Goal: Information Seeking & Learning: Learn about a topic

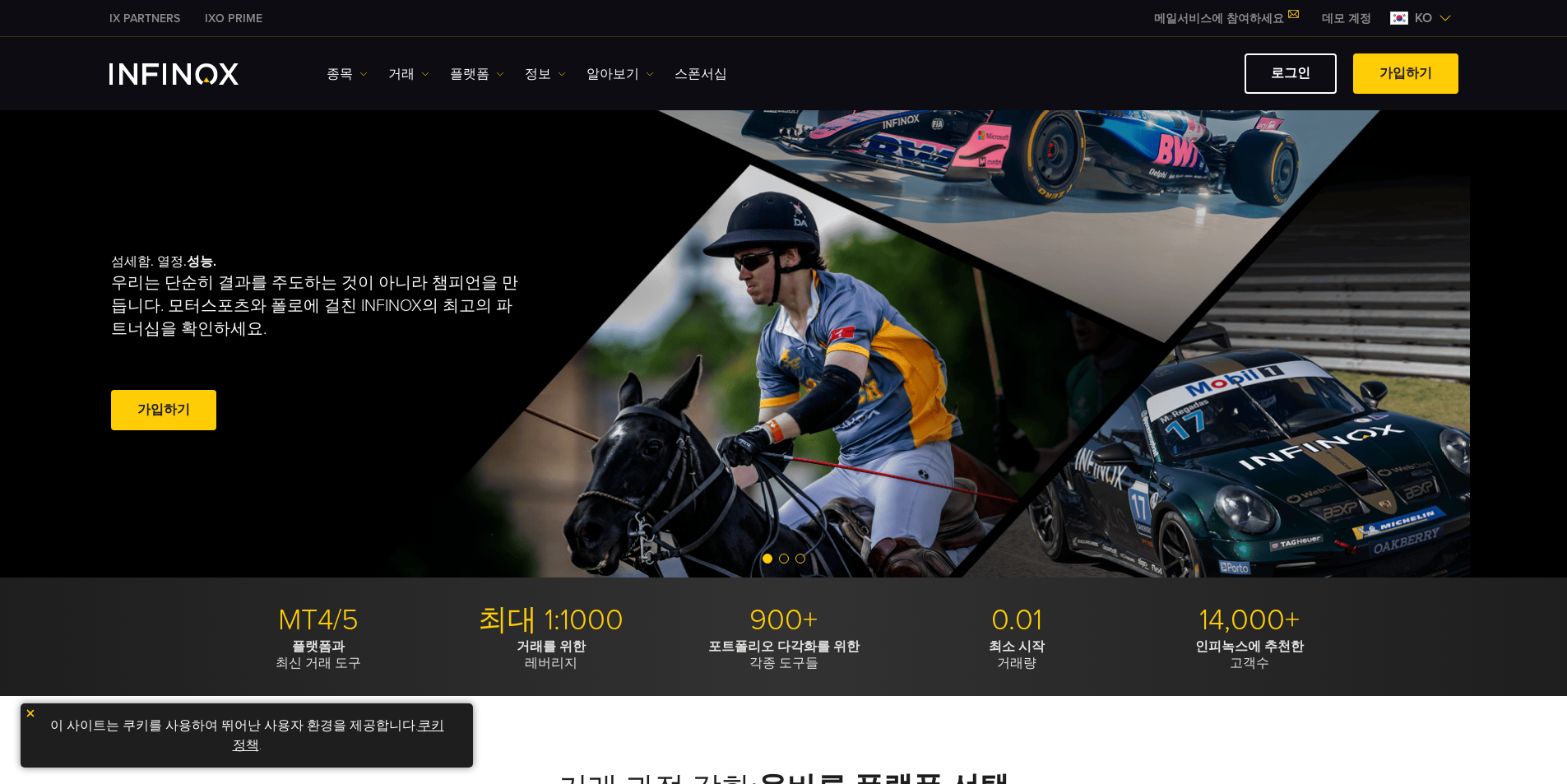
click at [566, 435] on div "섬세함. 열정. 성능. 우리는 단순히 결과를 주도하는 것이 아니라 챔피언을 만듭니다. 모터스포츠와 폴로에 걸친 INFINOX의 최고의 파트너십…" at bounding box center [687, 343] width 1185 height 467
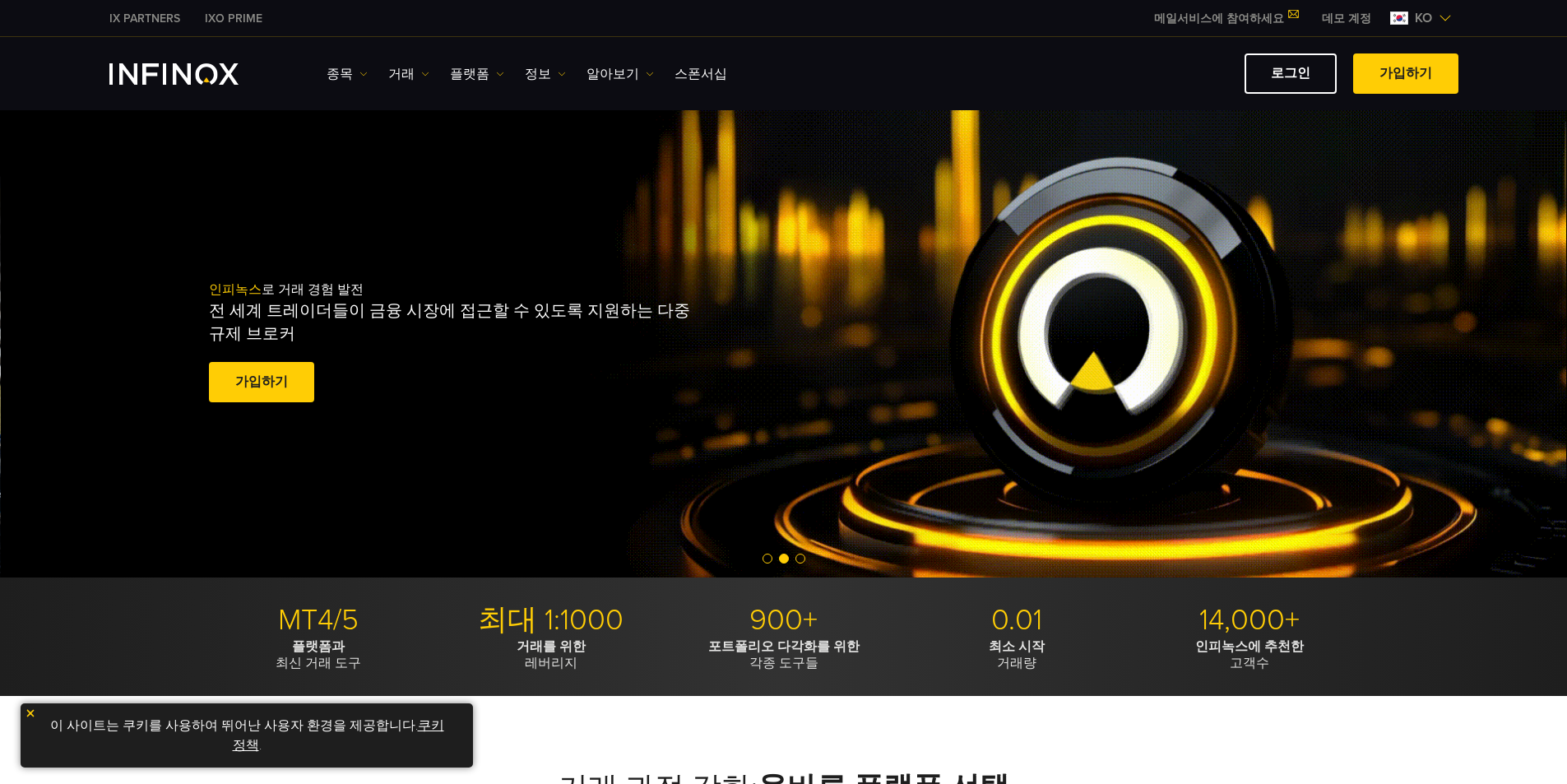
click at [909, 448] on div "인피녹스 로 거래 경험 발전 전 세계 트레이더들이 금융 시장에 접근할 수 있도록 지원하는 다중 규제 브로커 가입하기 훌륭해요. - 515개 리…" at bounding box center [784, 343] width 1567 height 467
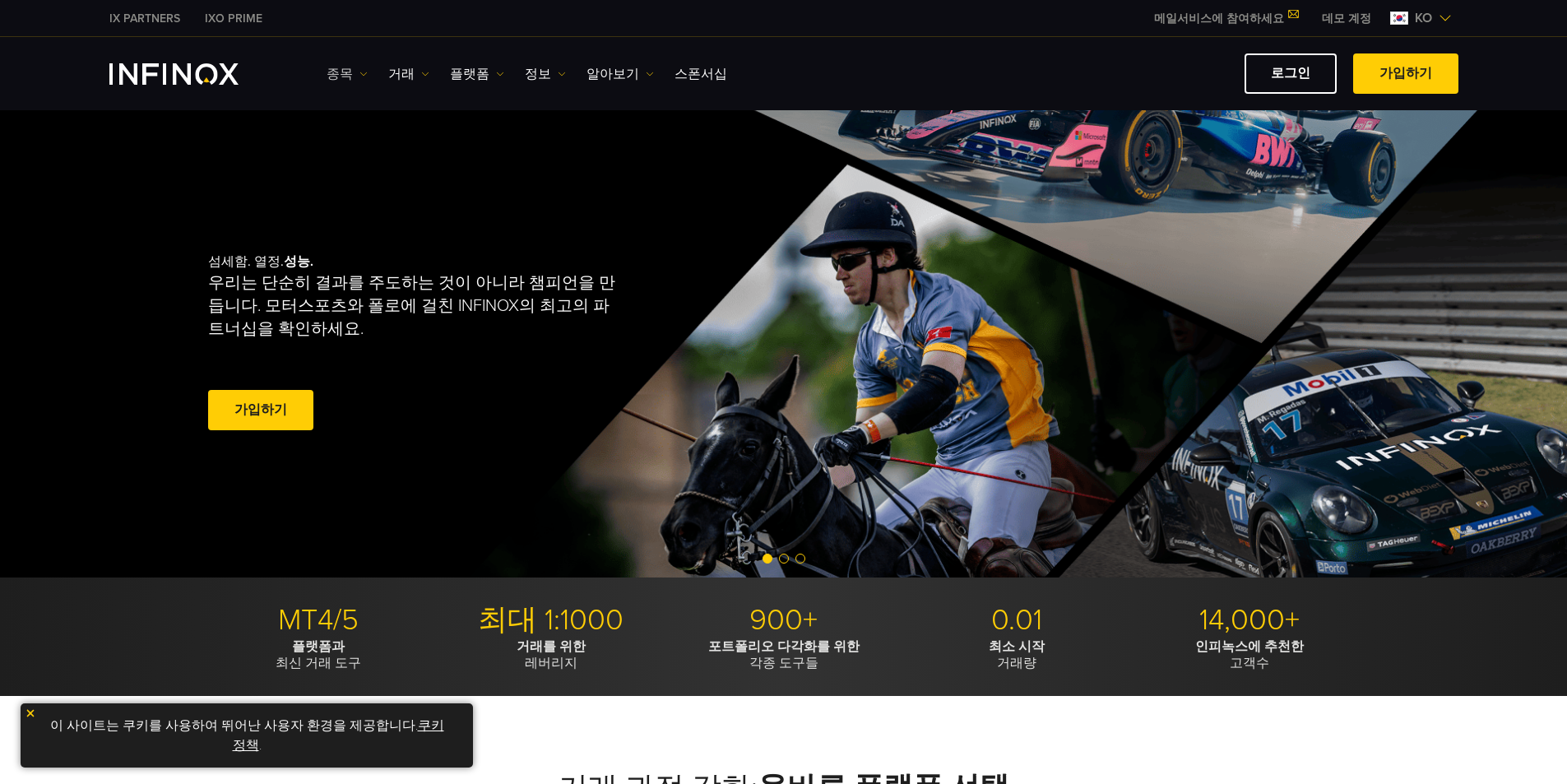
click at [342, 69] on link "종목" at bounding box center [347, 74] width 41 height 19
click at [362, 112] on link "종목" at bounding box center [371, 126] width 89 height 36
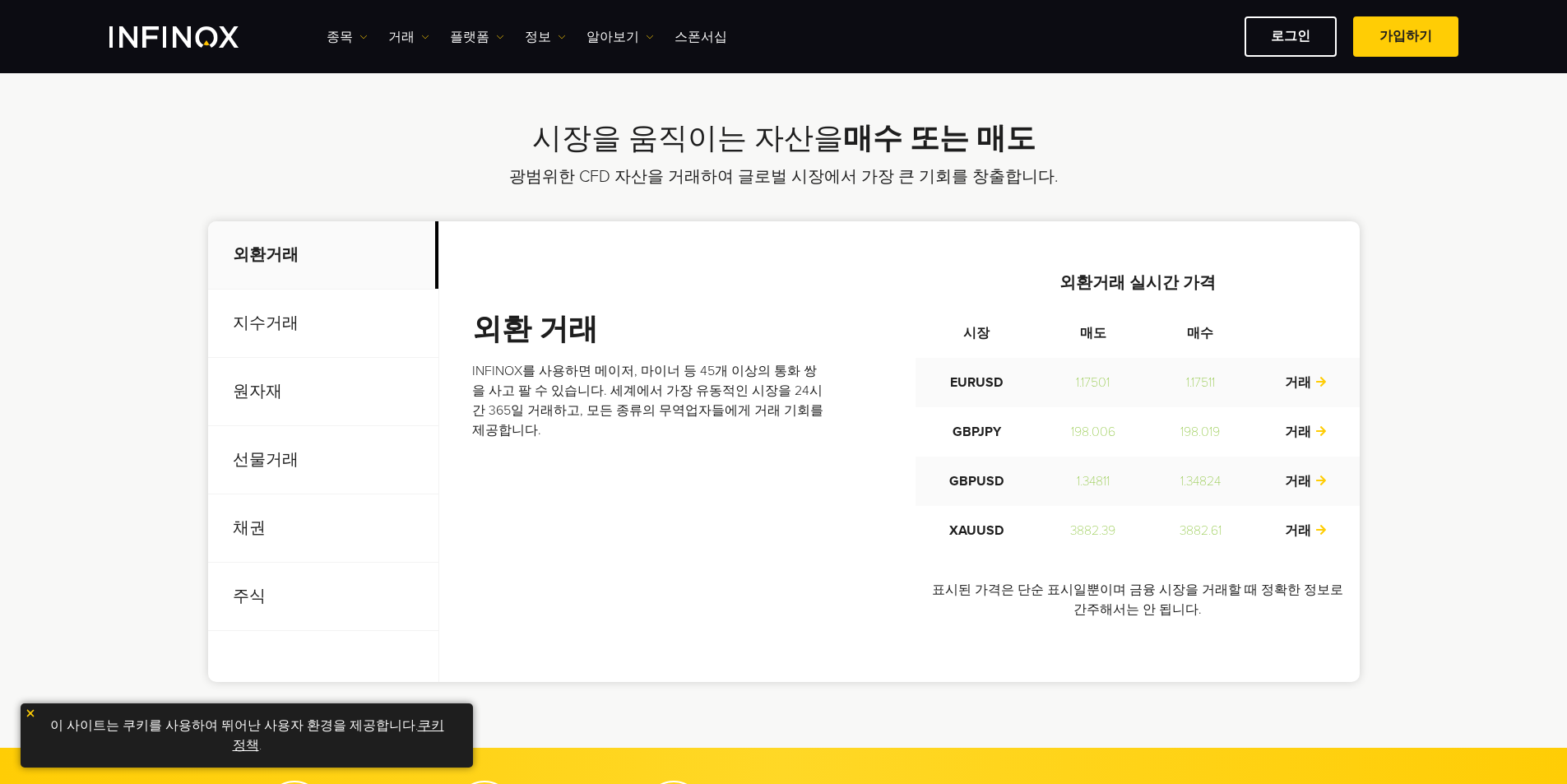
click at [386, 337] on p "지수거래" at bounding box center [323, 323] width 231 height 68
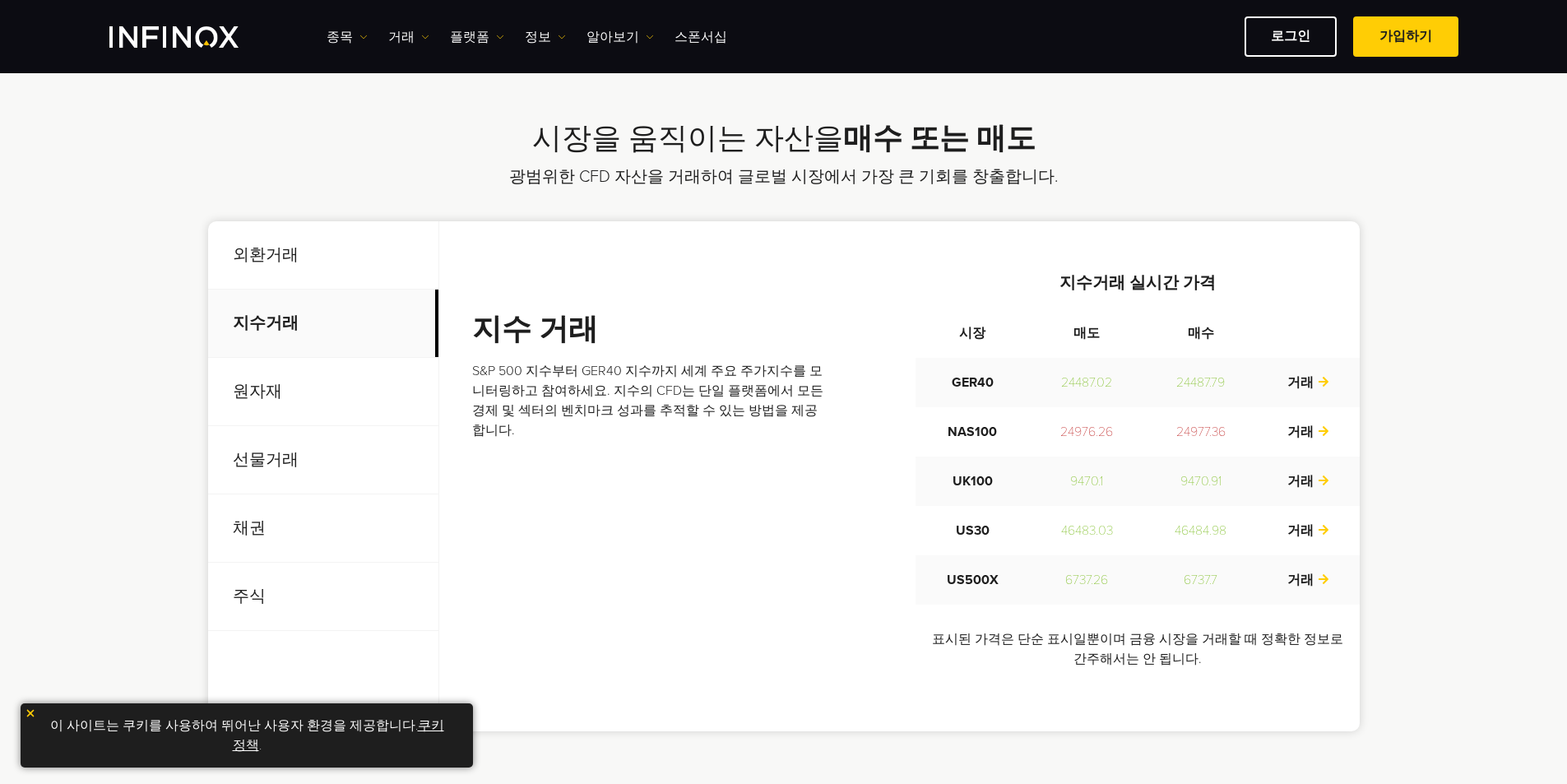
click at [336, 266] on p "외환거래" at bounding box center [323, 255] width 231 height 68
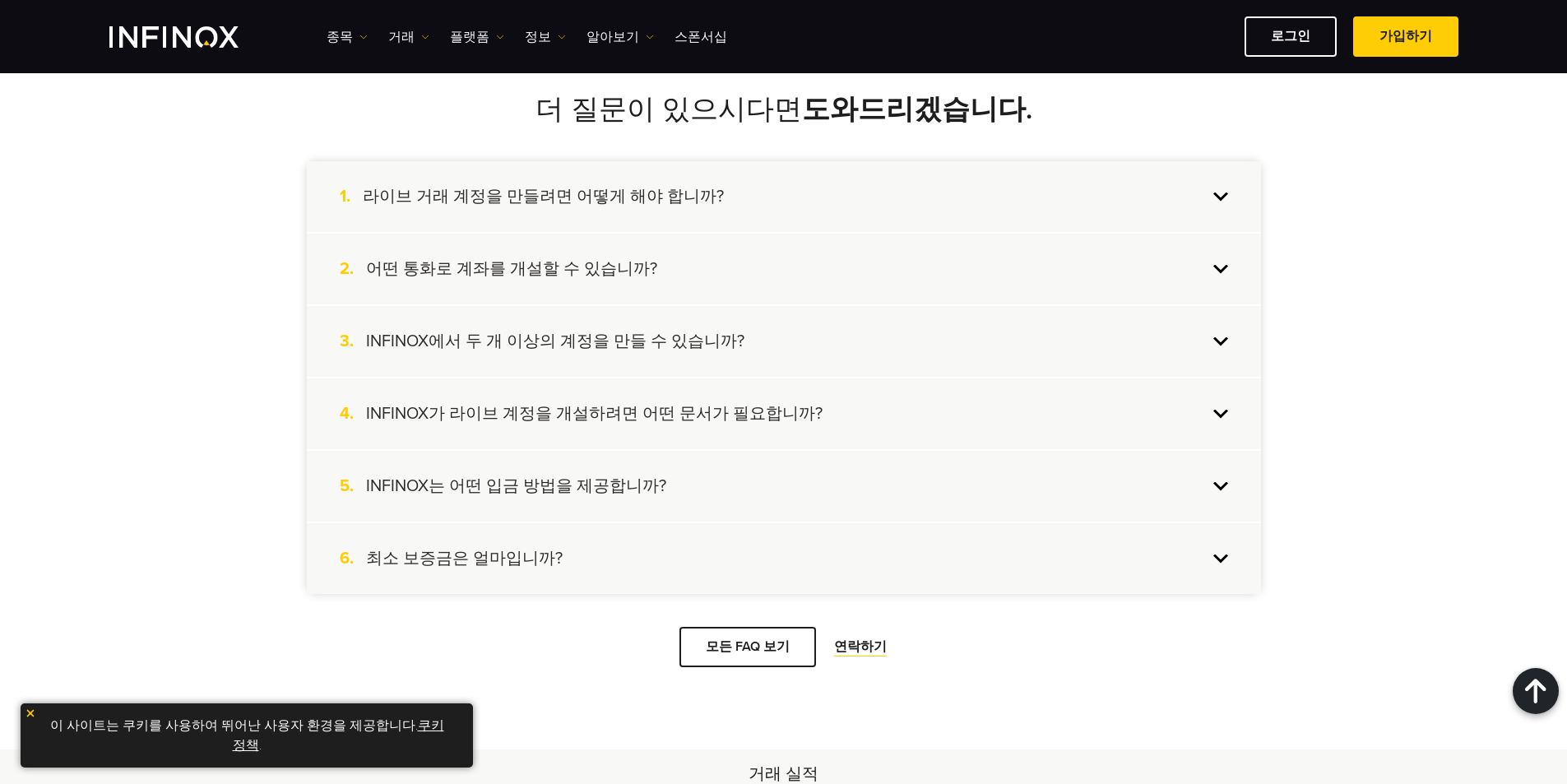
scroll to position [1480, 0]
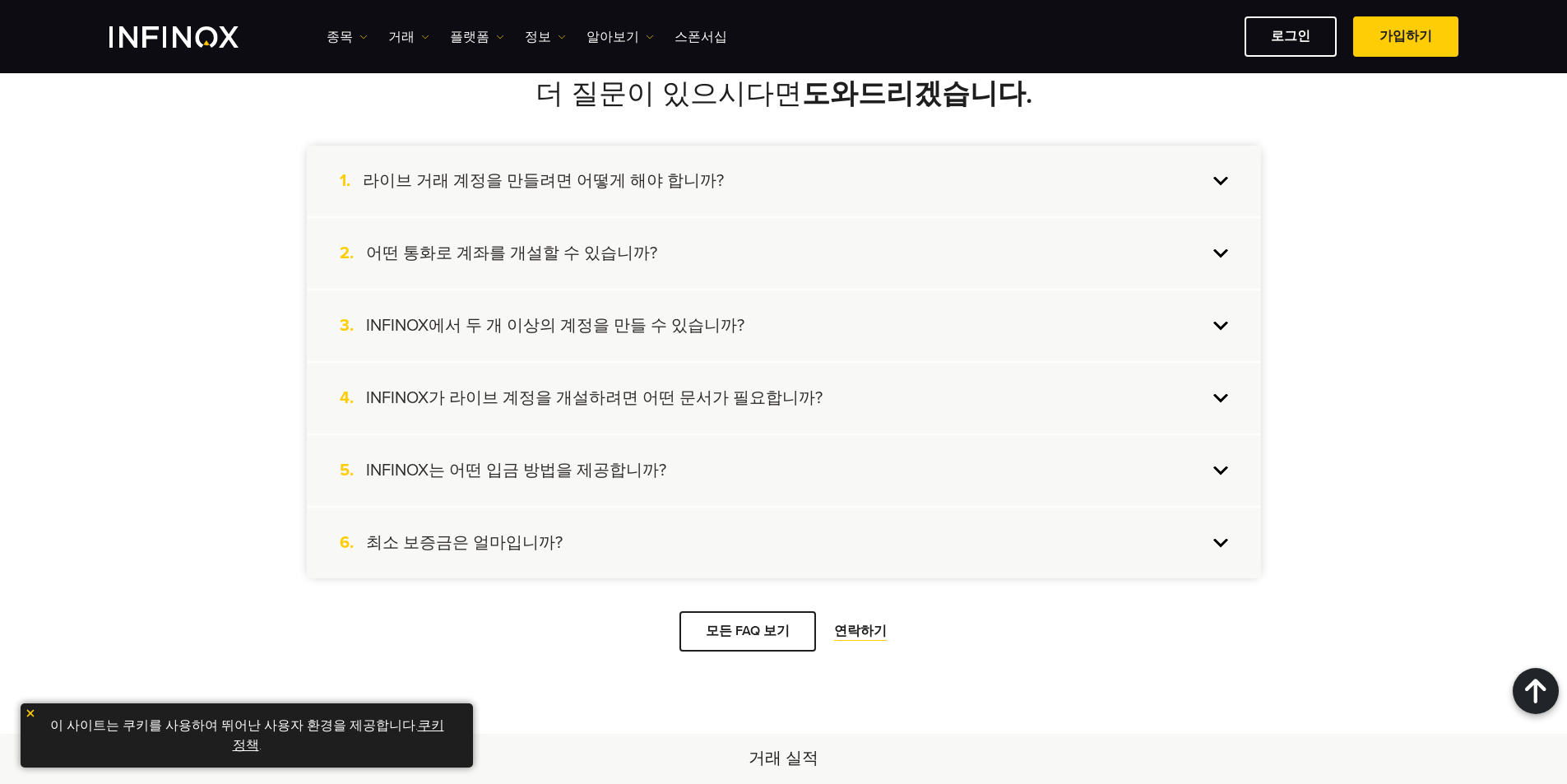
drag, startPoint x: 535, startPoint y: 524, endPoint x: 542, endPoint y: 515, distance: 11.4
click at [534, 524] on div "6. 최소 보증금은 얼마입니까?" at bounding box center [784, 542] width 954 height 70
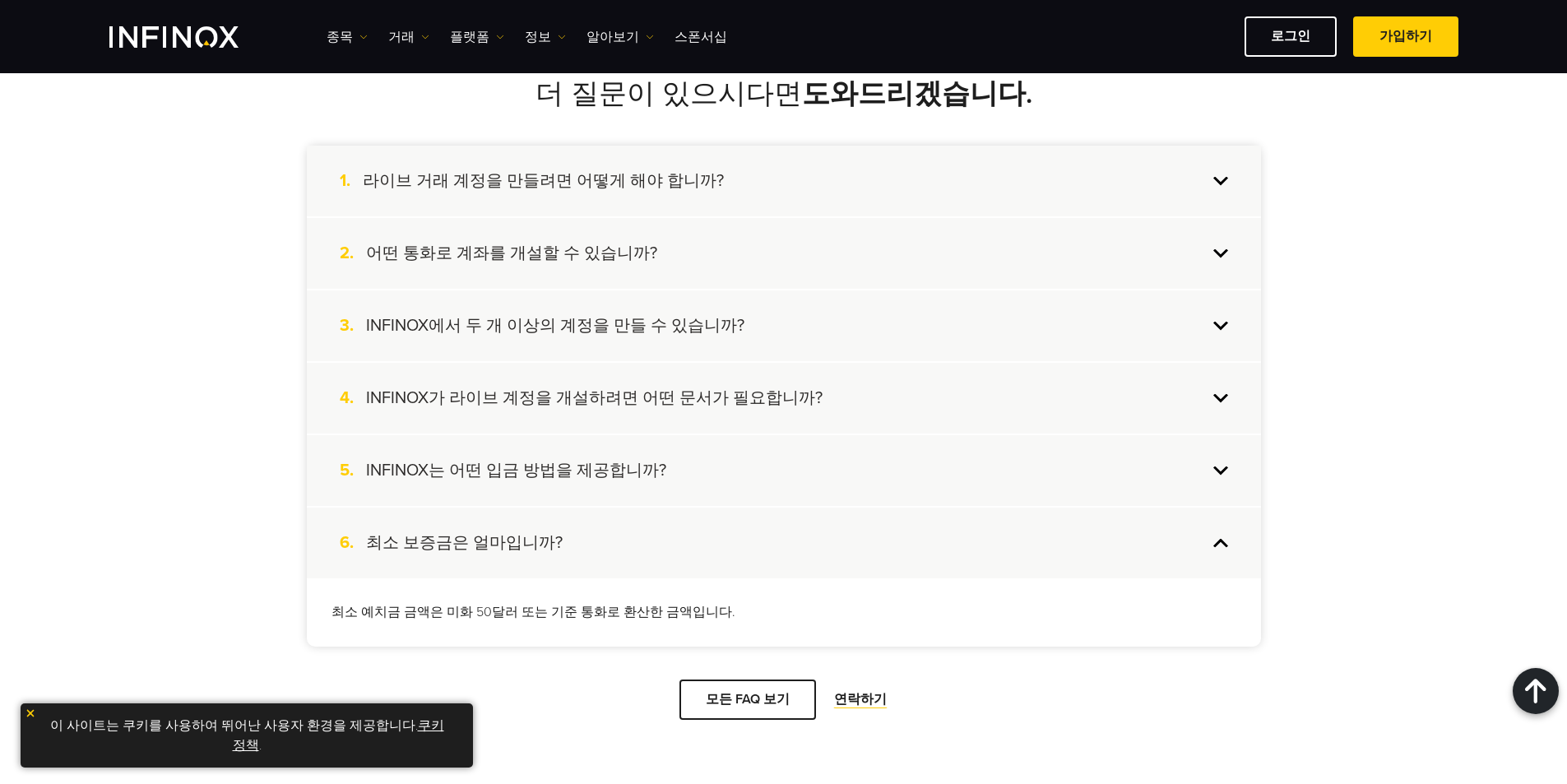
click at [650, 479] on div "5. INFINOX는 어떤 입금 방법을 제공합니까?" at bounding box center [784, 470] width 954 height 70
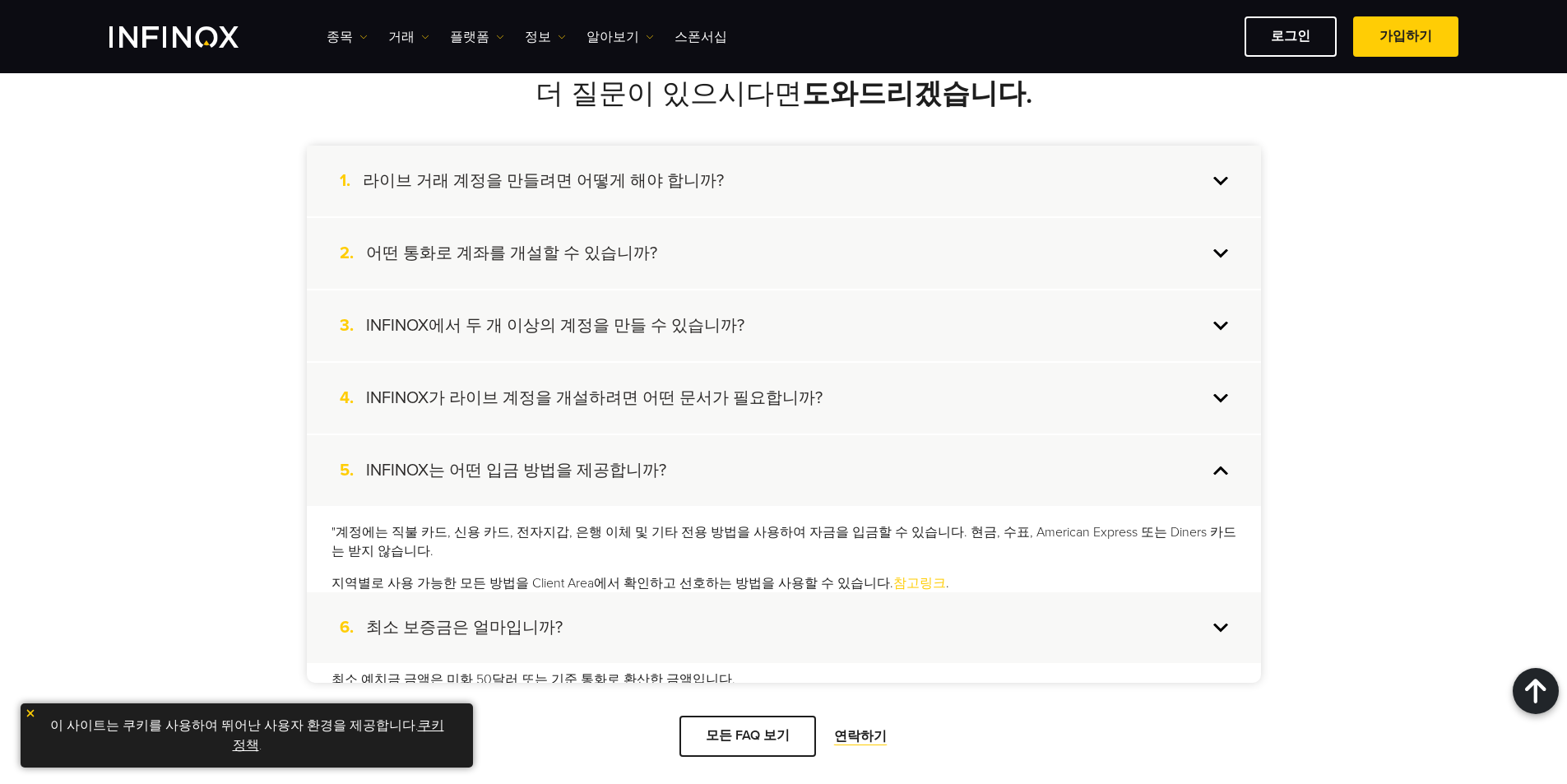
scroll to position [0, 0]
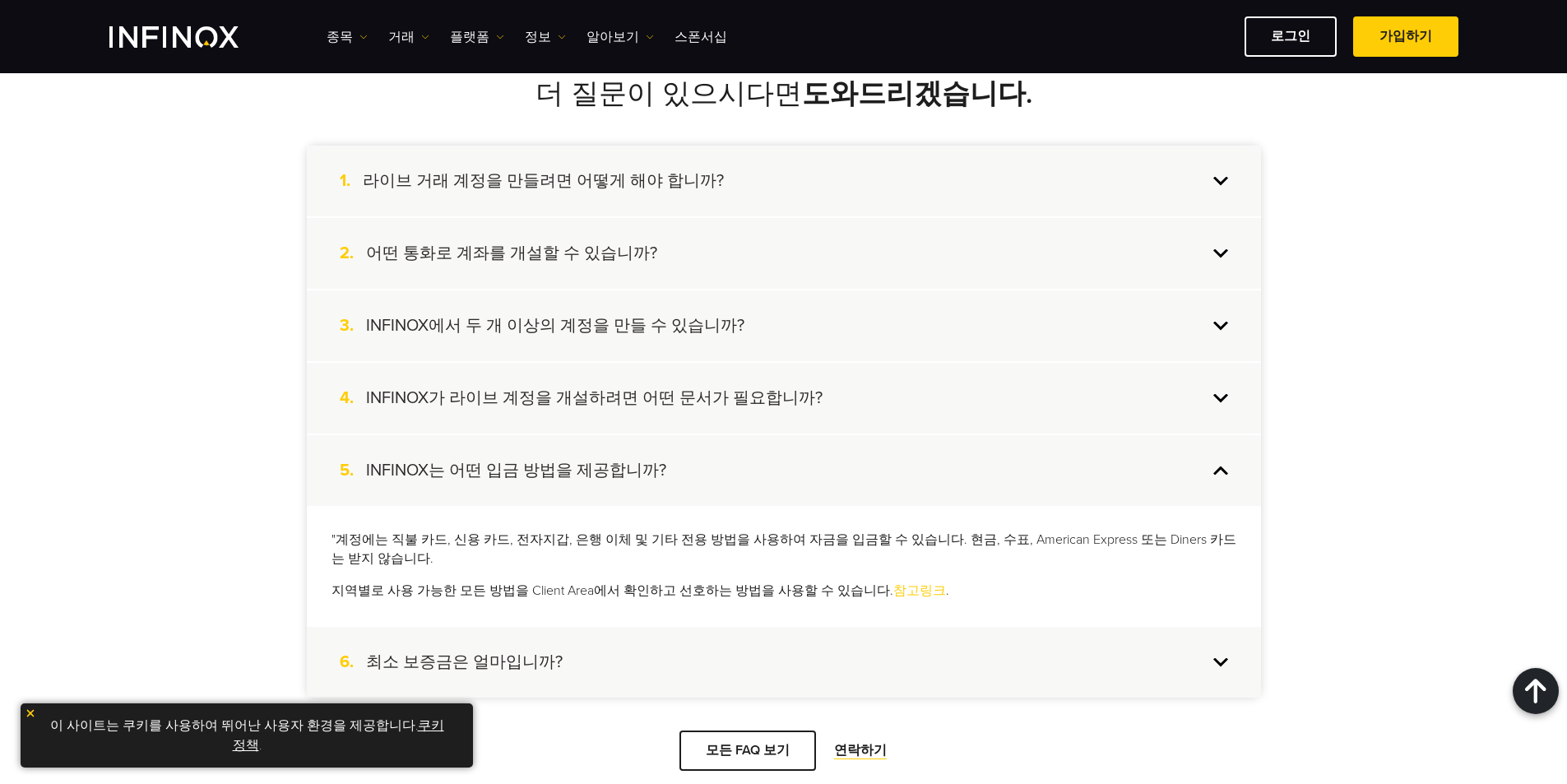
click at [635, 411] on div "4. INFINOX가 라이브 계정을 개설하려면 어떤 문서가 필요합니까?" at bounding box center [784, 397] width 954 height 70
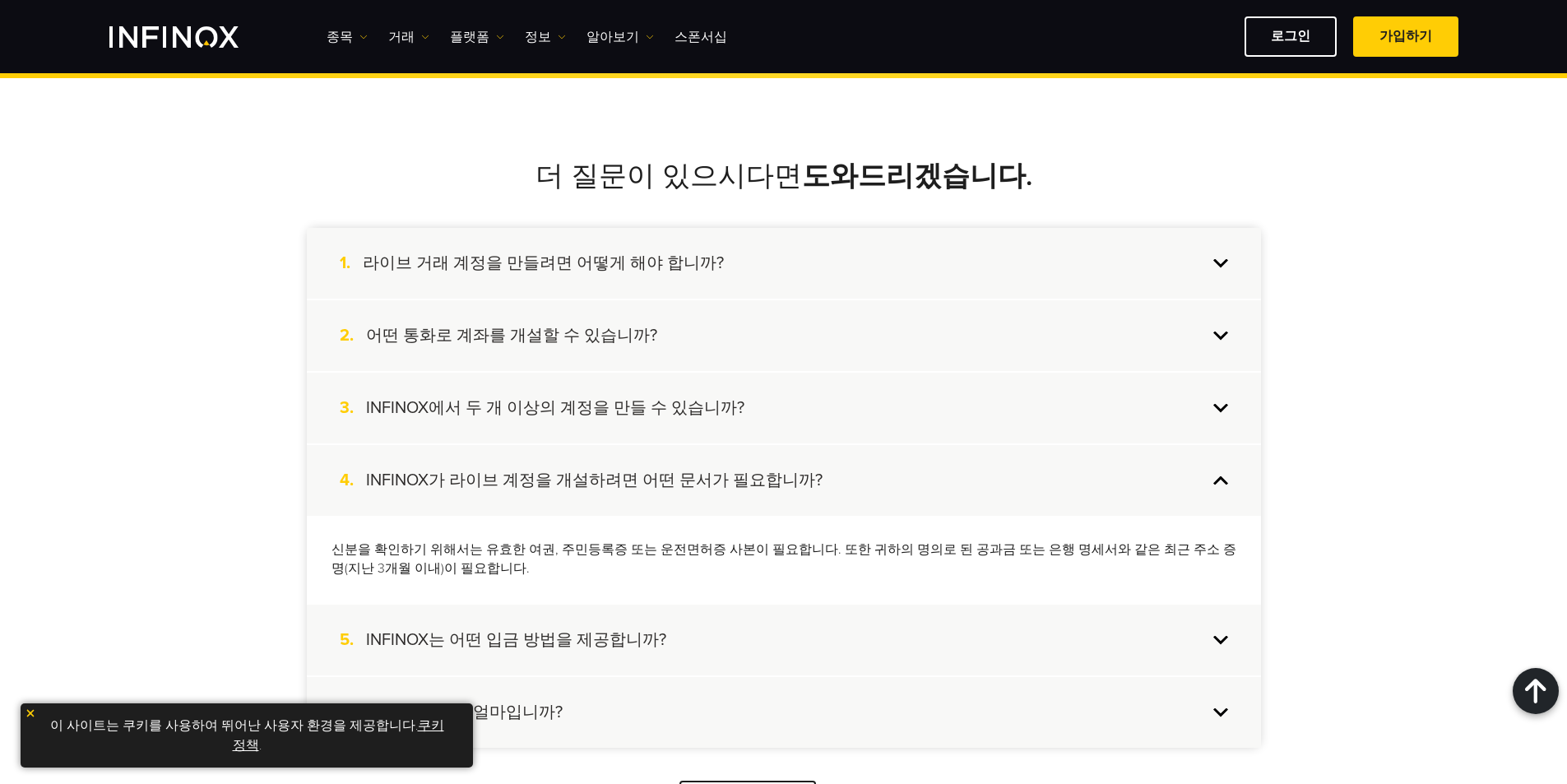
click at [576, 397] on h4 "INFINOX에서 두 개 이상의 계정을 만들 수 있습니까?" at bounding box center [555, 408] width 378 height 21
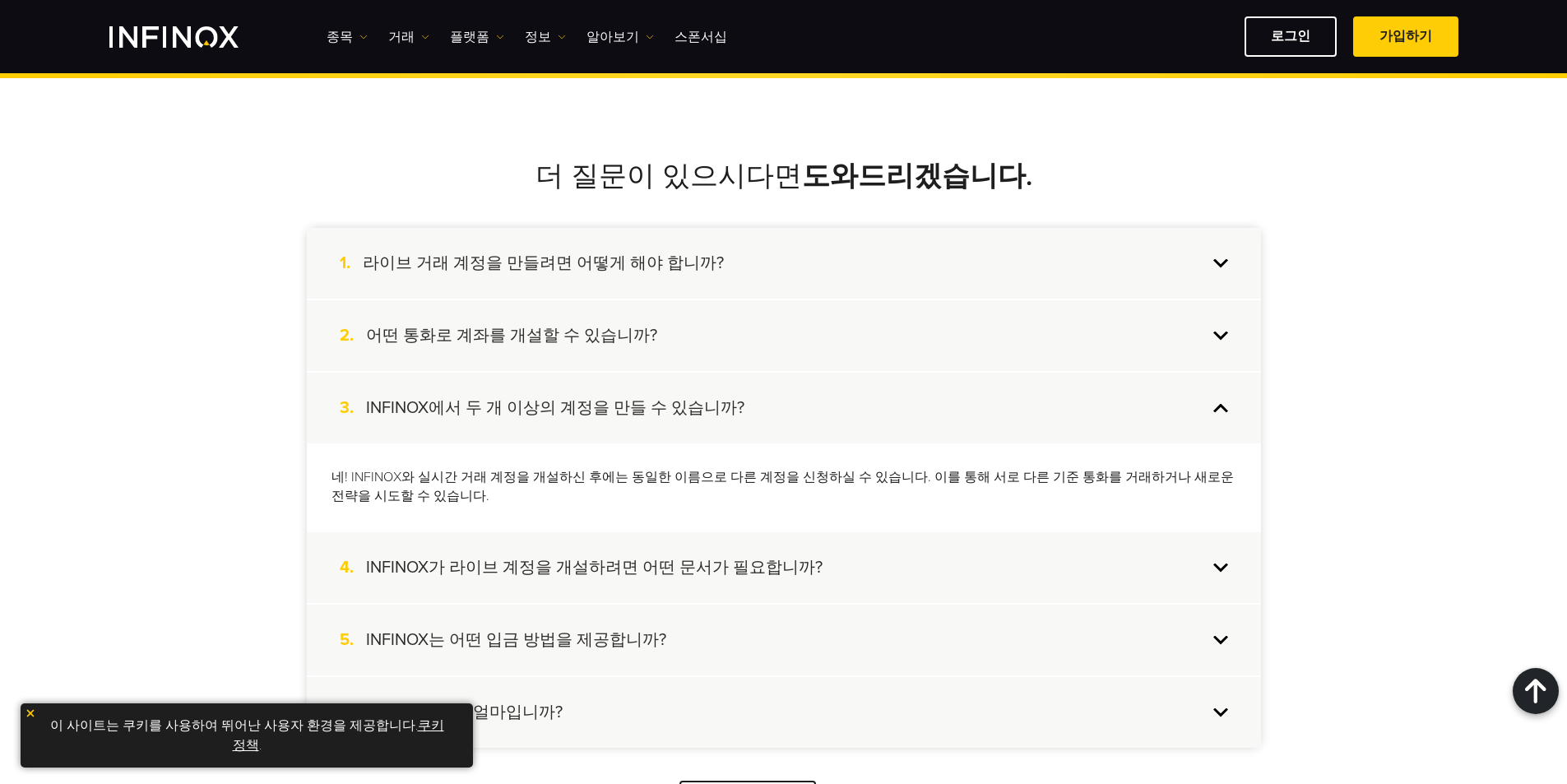
click at [625, 340] on h4 "어떤 통화로 계좌를 개설할 수 있습니까?" at bounding box center [511, 336] width 291 height 21
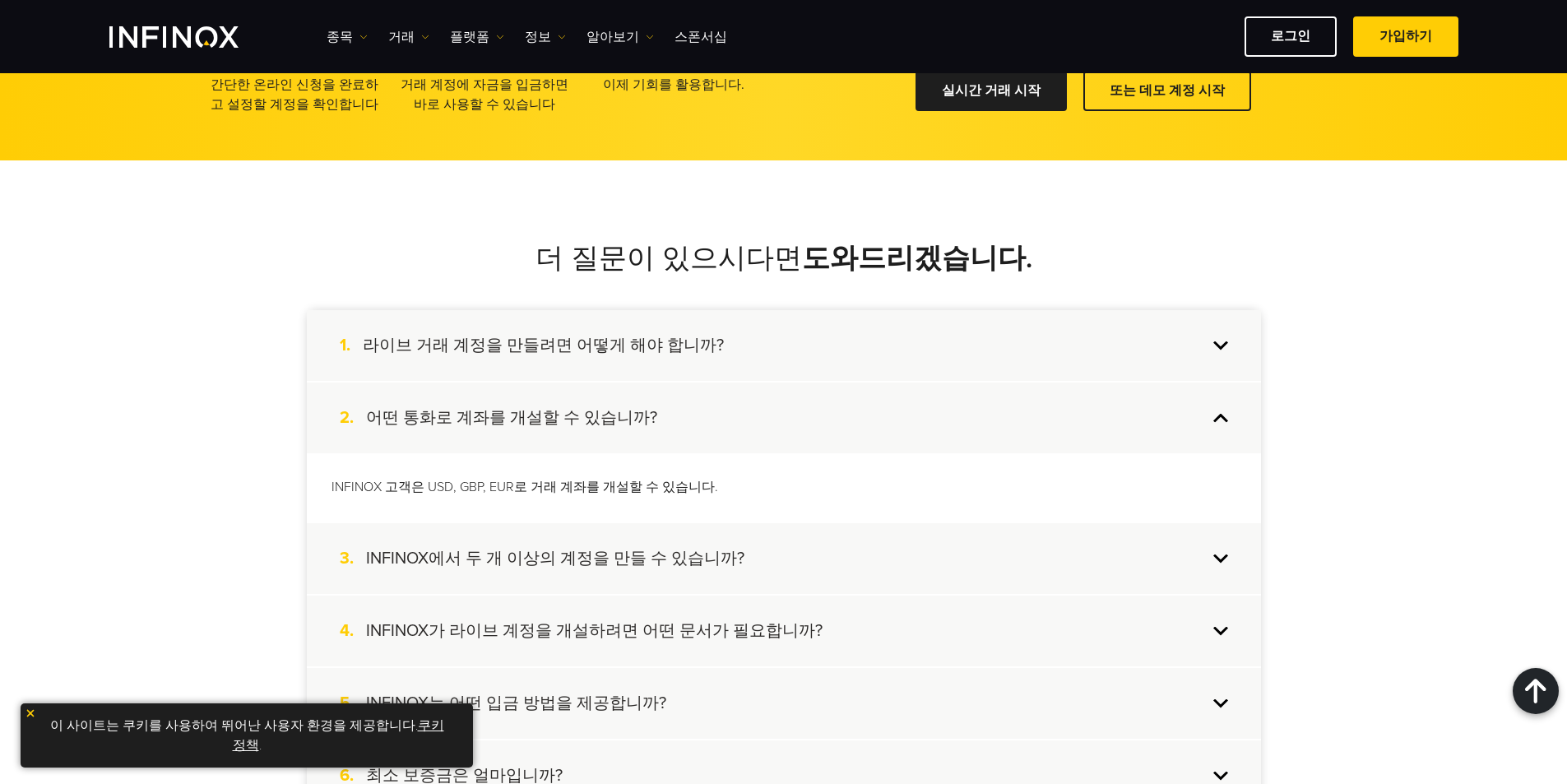
click at [673, 363] on div "1. 라이브 거래 계정을 만들려면 어떻게 해야 합니까?" at bounding box center [784, 344] width 954 height 70
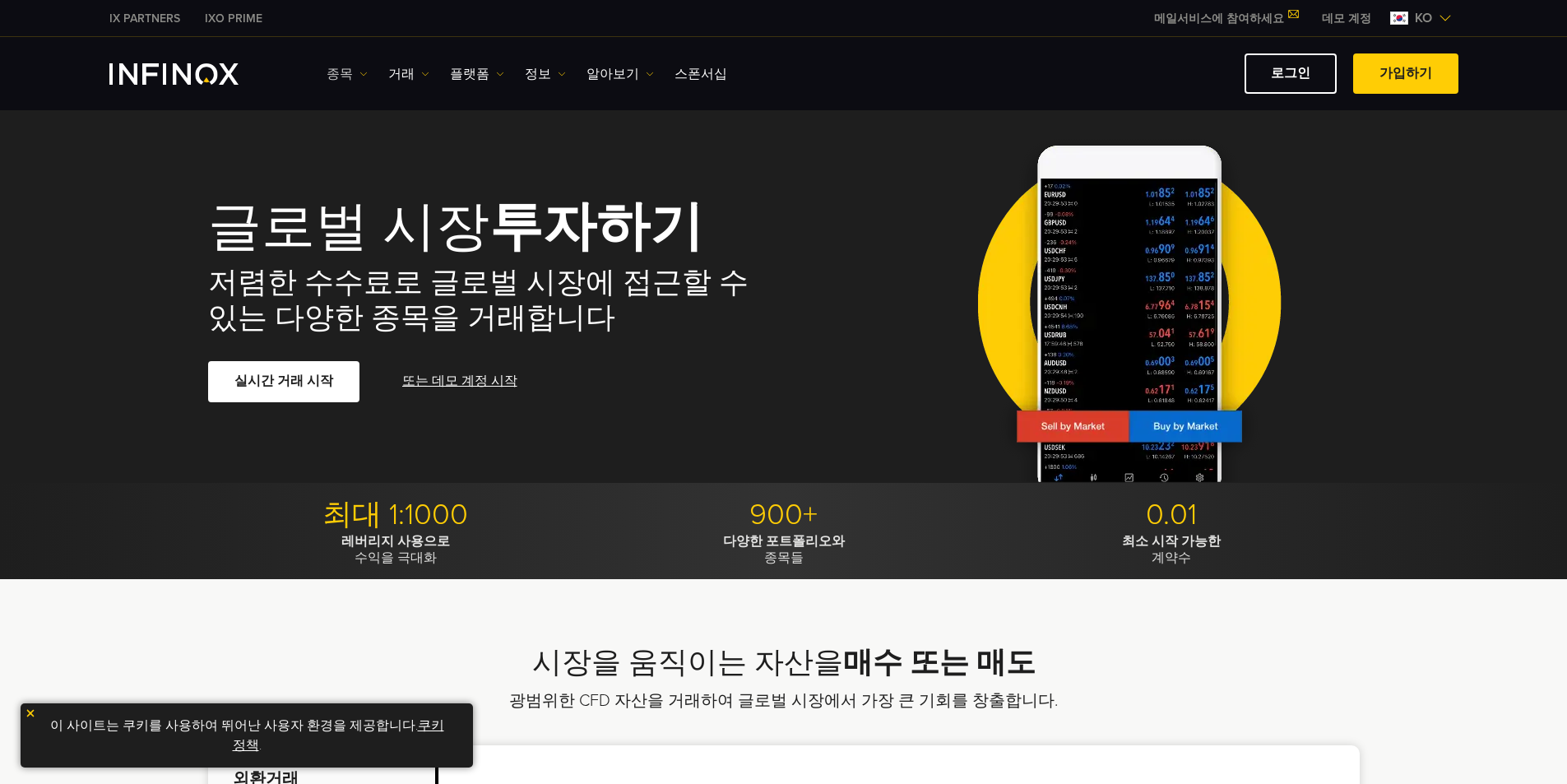
click at [338, 69] on link "종목" at bounding box center [347, 74] width 41 height 19
click at [393, 78] on link "거래" at bounding box center [408, 74] width 41 height 19
click at [468, 77] on link "플랫폼" at bounding box center [477, 74] width 54 height 19
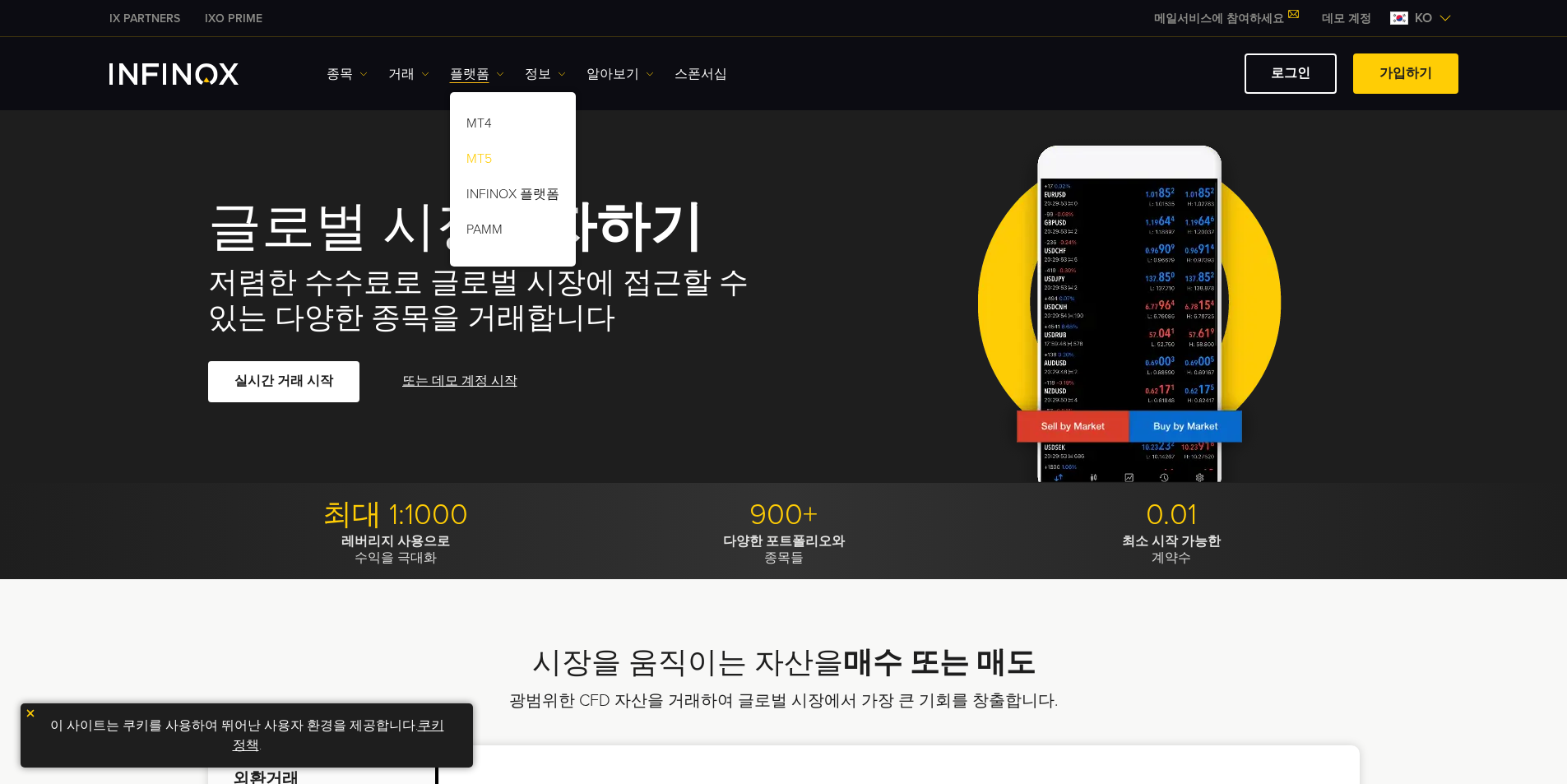
click at [475, 158] on link "MT5" at bounding box center [512, 161] width 125 height 36
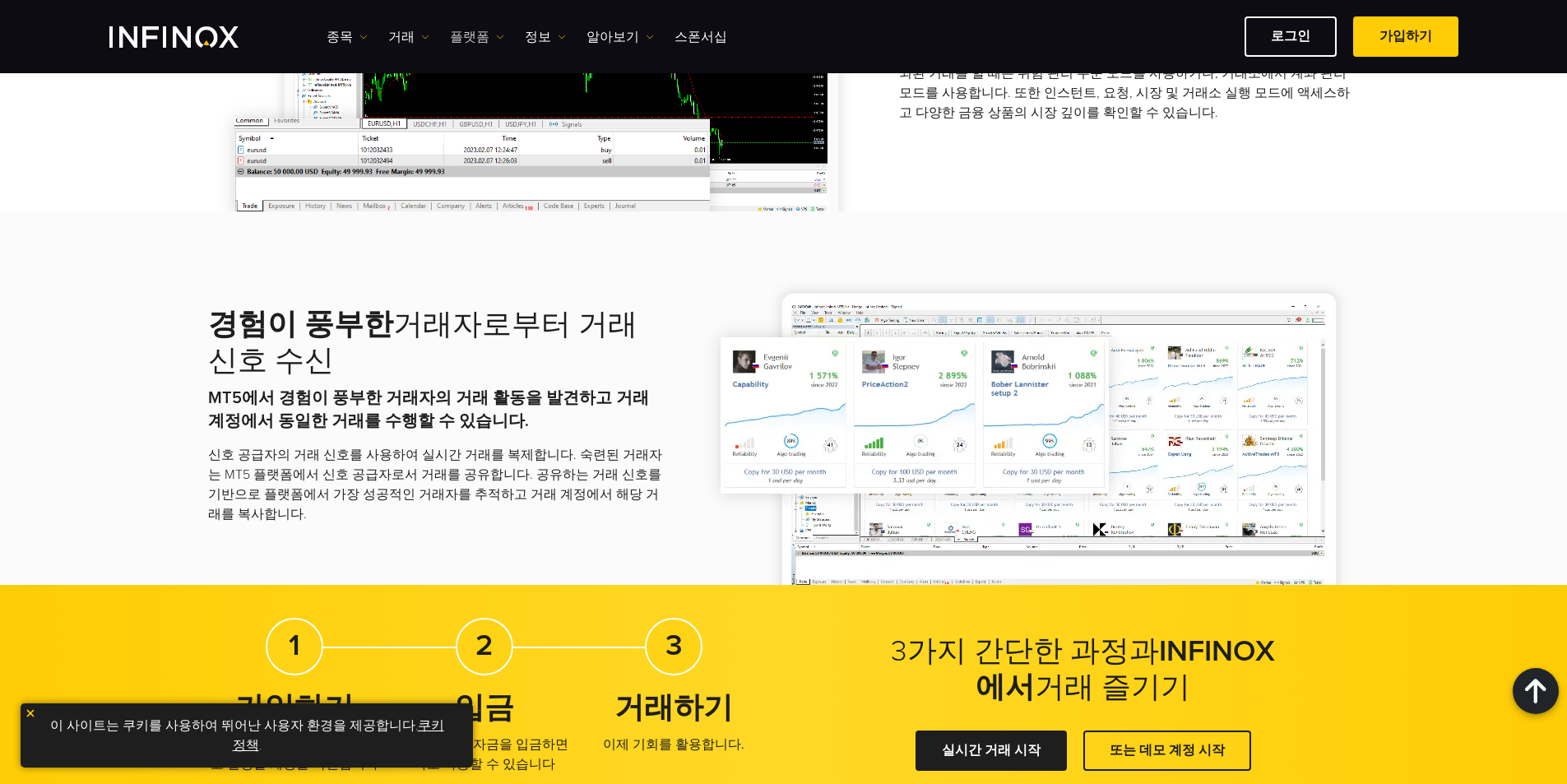
scroll to position [2385, 0]
